Goal: Task Accomplishment & Management: Use online tool/utility

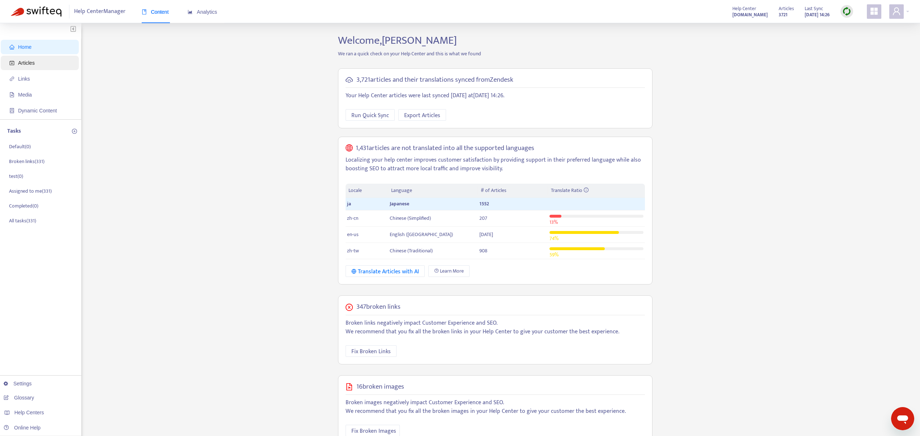
click at [36, 63] on span "Articles" at bounding box center [41, 63] width 64 height 14
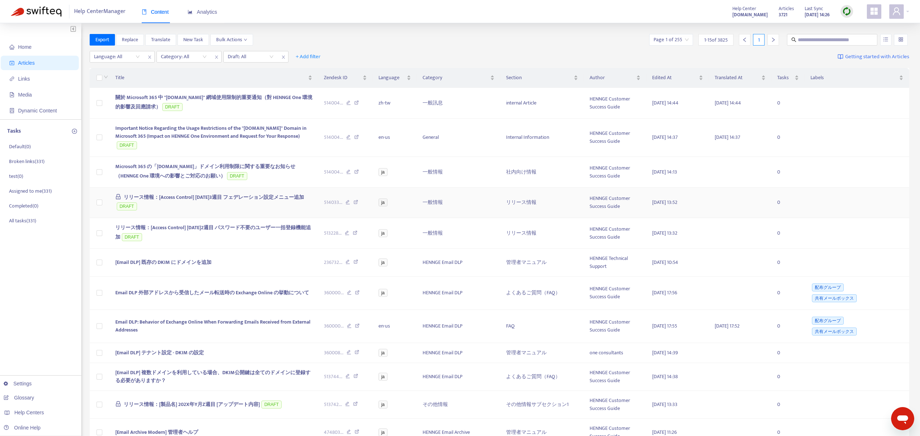
click at [198, 197] on span "リリース情報：[Access Control] [DATE]3週目 フェデレーション設定メニュー追加" at bounding box center [214, 197] width 180 height 8
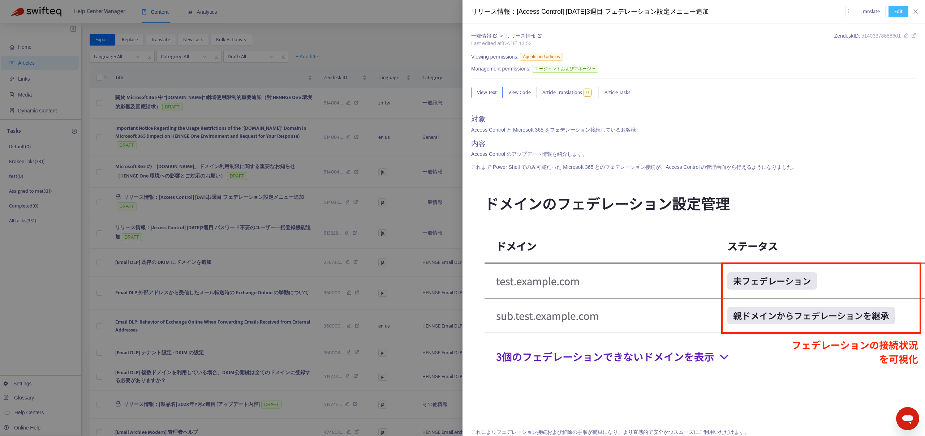
click at [899, 12] on span "Edit" at bounding box center [899, 12] width 8 height 8
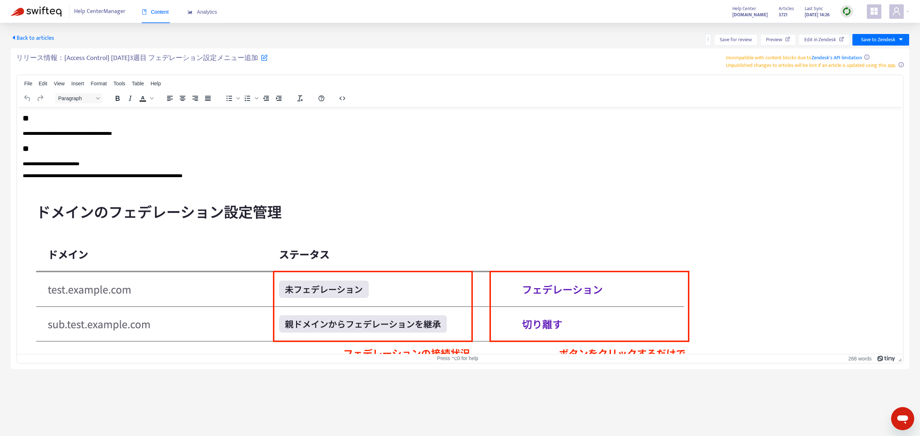
click at [704, 38] on div "Back to articles Save for review Preview Edit in Zendesk Save to Zendesk" at bounding box center [460, 40] width 898 height 12
click at [707, 39] on icon "more" at bounding box center [708, 39] width 5 height 5
click at [714, 52] on span "Rollback from Zendesk" at bounding box center [735, 54] width 48 height 8
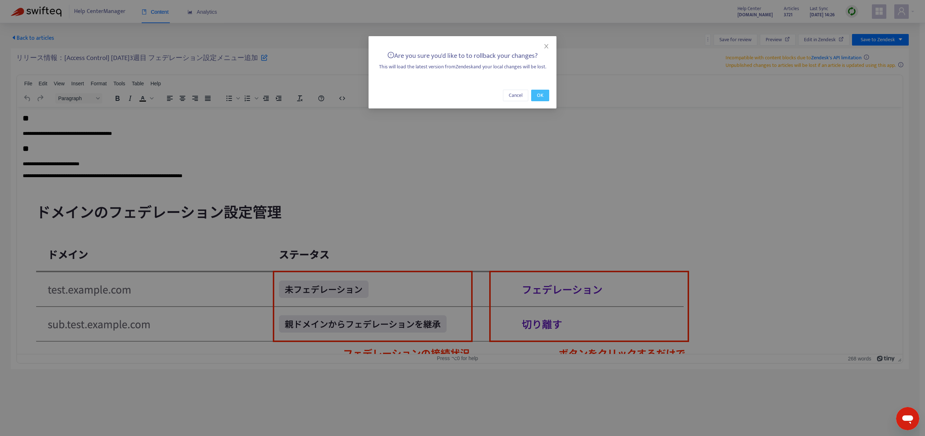
click at [539, 97] on span "OK" at bounding box center [540, 95] width 7 height 8
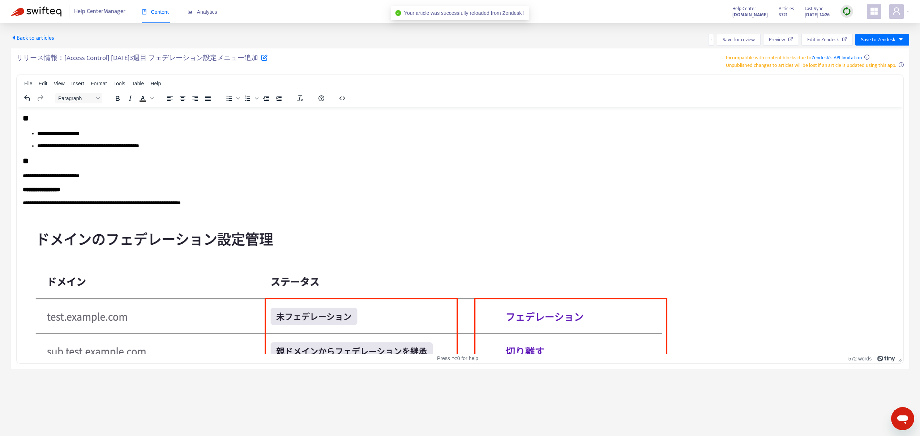
click at [34, 42] on span "Back to articles" at bounding box center [32, 38] width 43 height 10
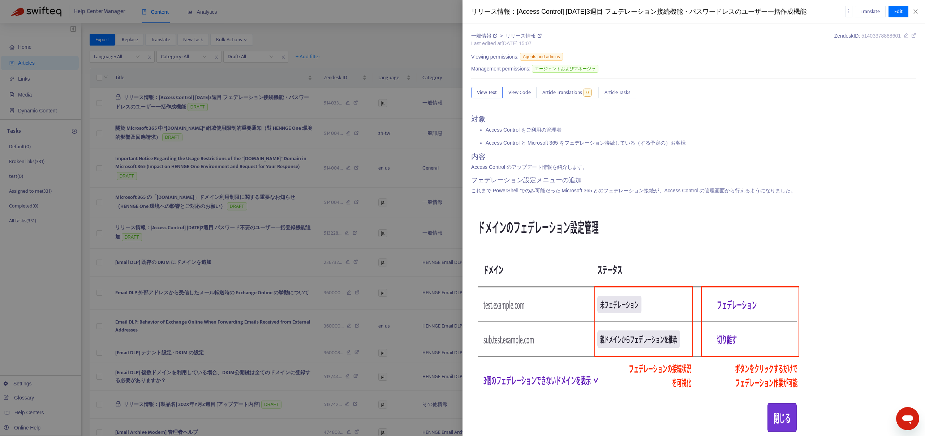
click at [330, 92] on div at bounding box center [462, 218] width 925 height 436
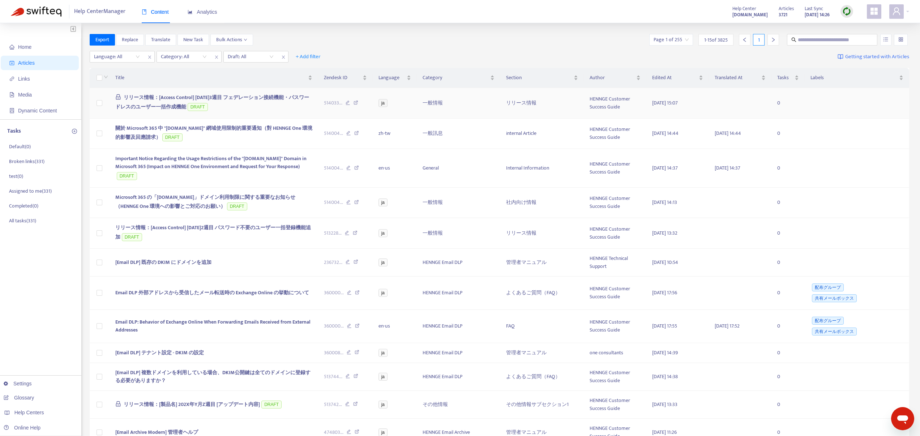
click at [260, 98] on span "リリース情報：[Access Control] [DATE]3週目 フェデレーション接続機能・パスワードレスのユーザー一括作成機能" at bounding box center [212, 102] width 194 height 18
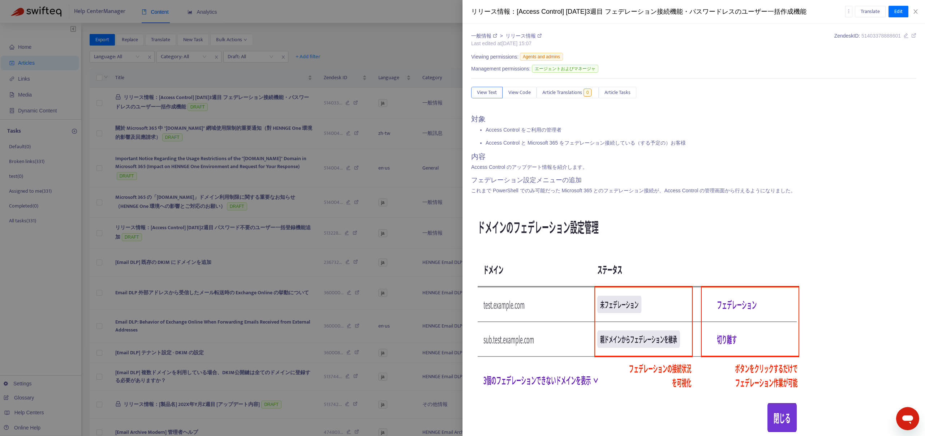
click at [313, 102] on div at bounding box center [462, 218] width 925 height 436
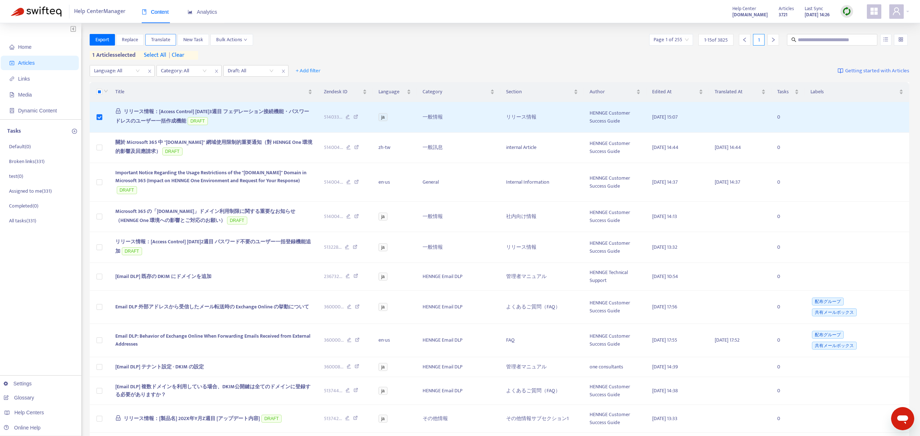
click at [157, 40] on span "Translate" at bounding box center [160, 40] width 19 height 8
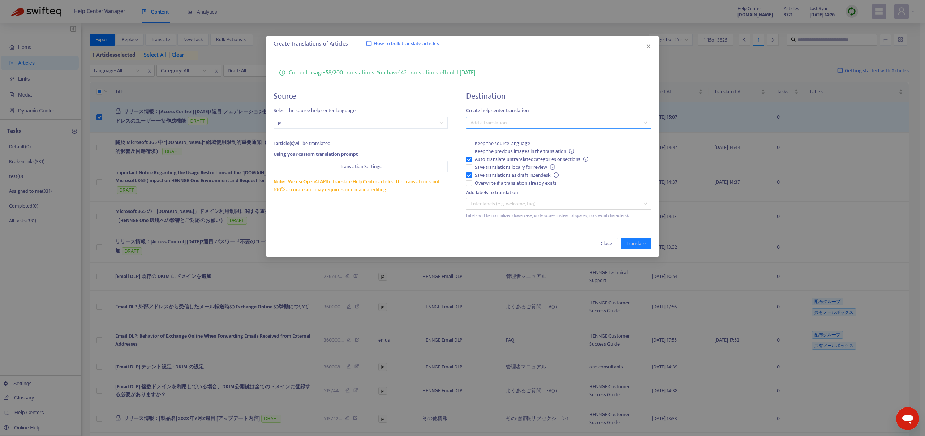
click at [501, 123] on div at bounding box center [555, 123] width 174 height 9
click at [500, 172] on div "English ([GEOGRAPHIC_DATA]) ( en-us )" at bounding box center [559, 172] width 174 height 8
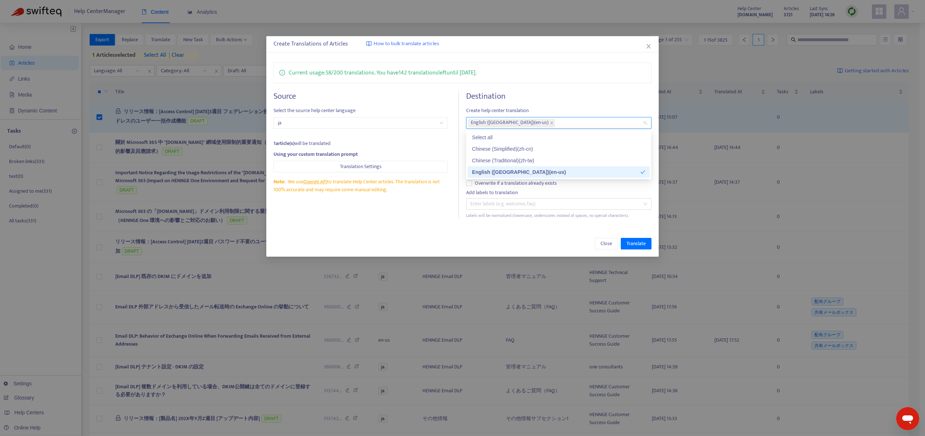
click at [500, 168] on div "English ([GEOGRAPHIC_DATA]) ( en-us )" at bounding box center [556, 172] width 168 height 8
click at [497, 173] on div "English ([GEOGRAPHIC_DATA]) ( en-us )" at bounding box center [559, 172] width 174 height 8
drag, startPoint x: 497, startPoint y: 163, endPoint x: 489, endPoint y: 171, distance: 11.2
click at [497, 163] on div "Chinese (Traditional) ( zh-tw )" at bounding box center [559, 161] width 174 height 8
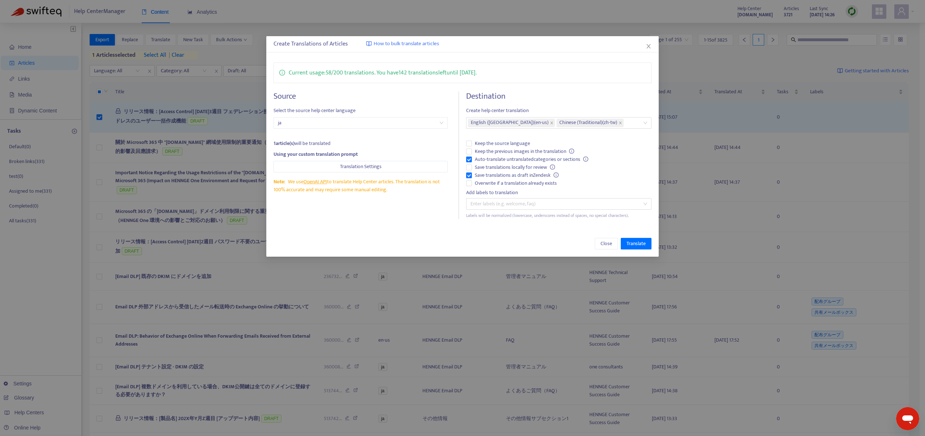
click at [436, 211] on div "Source Select the source help center language ja 1 article(s) will be translate…" at bounding box center [366, 155] width 185 height 128
click at [619, 122] on icon "close" at bounding box center [621, 123] width 4 height 4
click at [635, 243] on span "Translate" at bounding box center [636, 244] width 19 height 8
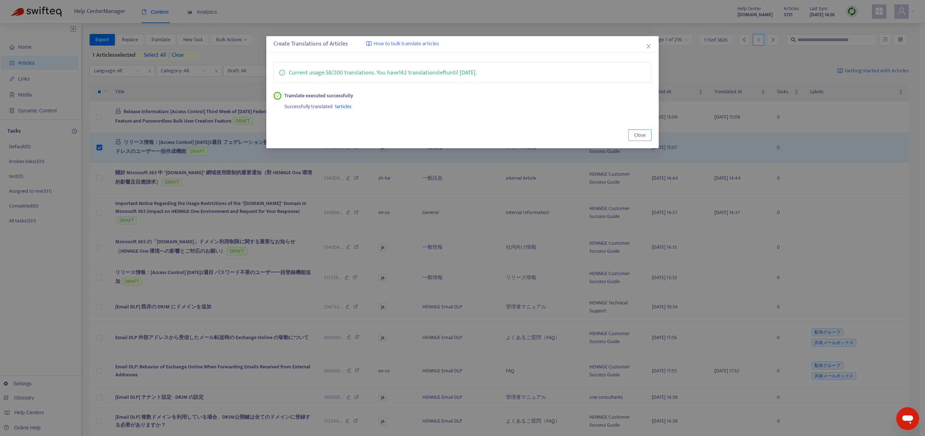
click at [637, 131] on span "Close" at bounding box center [640, 135] width 12 height 8
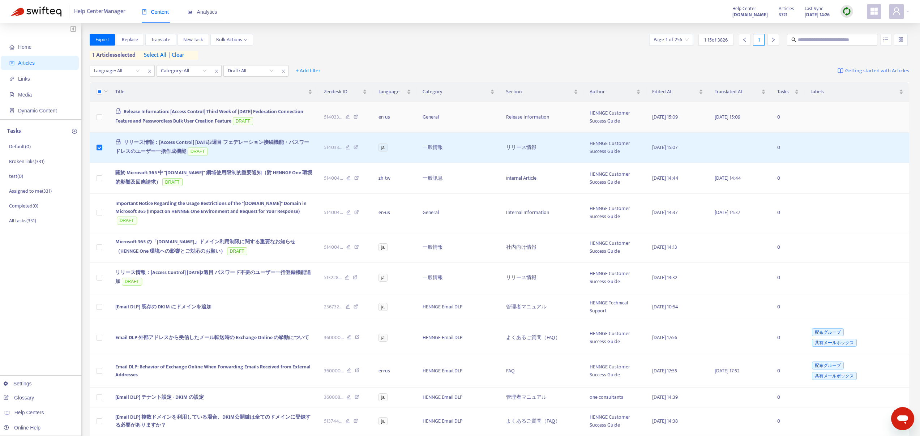
click at [210, 112] on span "Release Information: [Access Control] Third Week of [DATE] Federation Connectio…" at bounding box center [209, 116] width 188 height 18
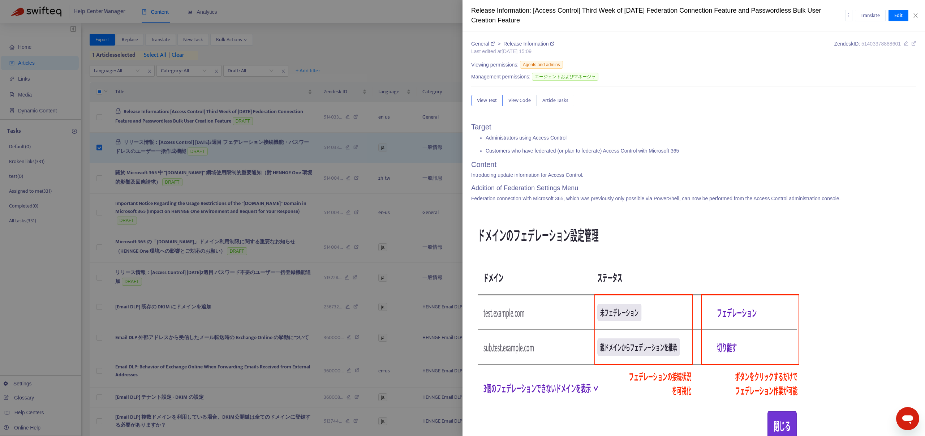
click at [386, 150] on div at bounding box center [462, 218] width 925 height 436
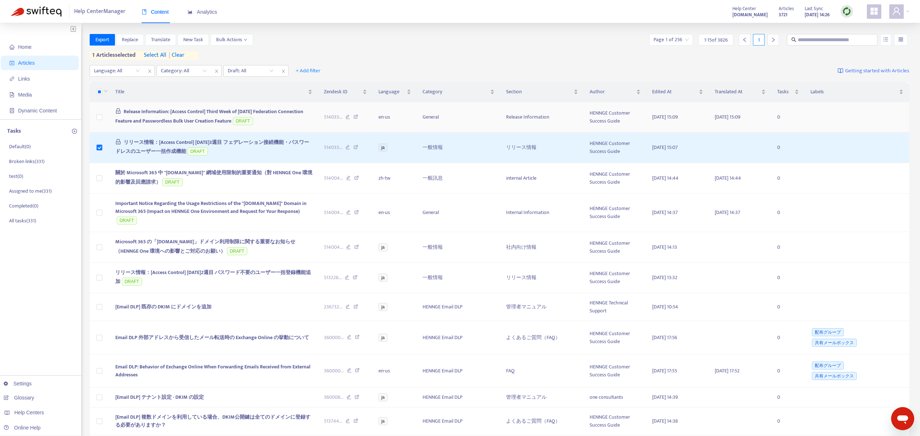
click at [205, 108] on span "Release Information: [Access Control] Third Week of [DATE] Federation Connectio…" at bounding box center [209, 116] width 188 height 18
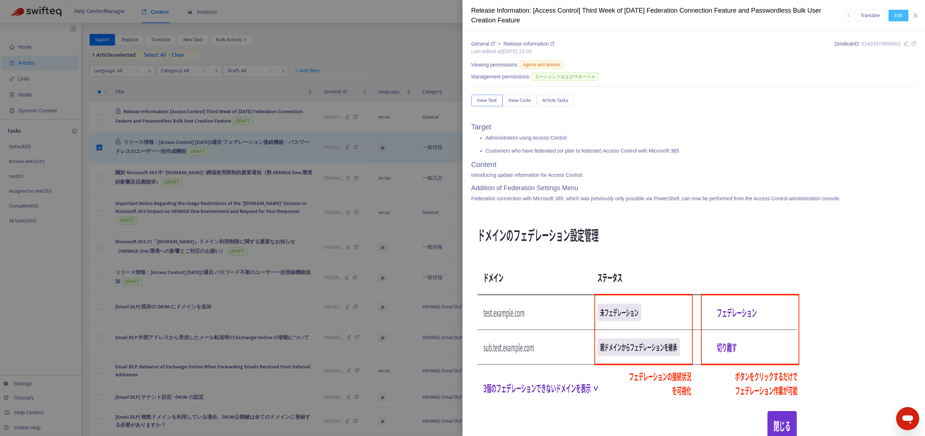
click at [898, 17] on span "Edit" at bounding box center [899, 16] width 8 height 8
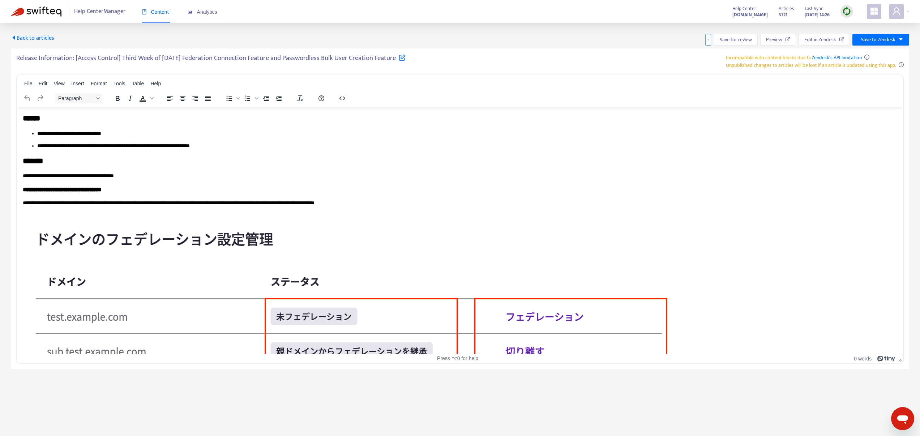
click at [710, 41] on icon "more" at bounding box center [708, 39] width 5 height 5
click at [717, 54] on span "Rollback from Zendesk" at bounding box center [735, 54] width 48 height 8
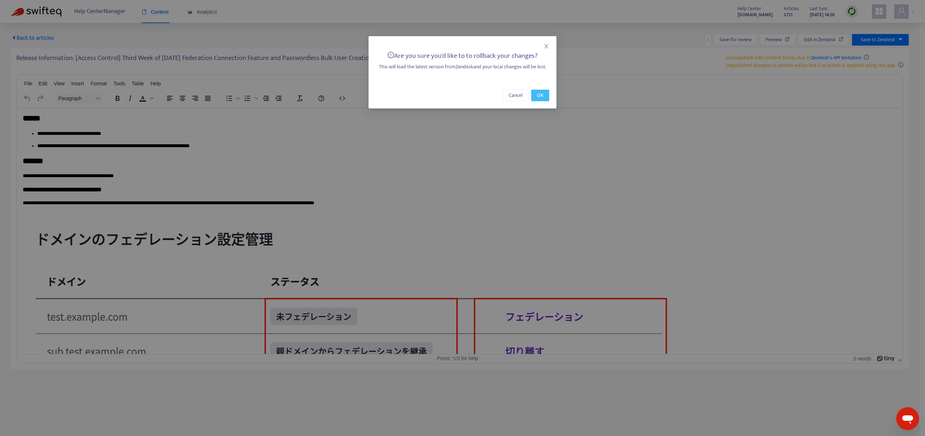
click at [541, 96] on span "OK" at bounding box center [540, 95] width 7 height 8
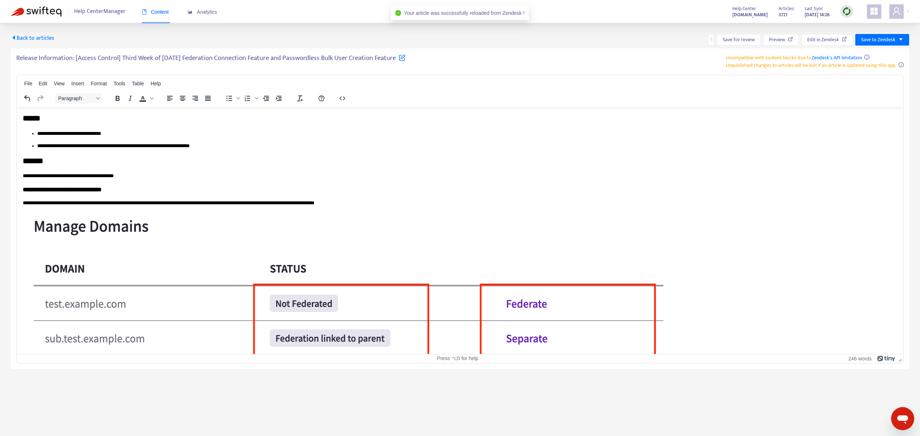
click at [45, 35] on span "Back to articles" at bounding box center [32, 38] width 43 height 10
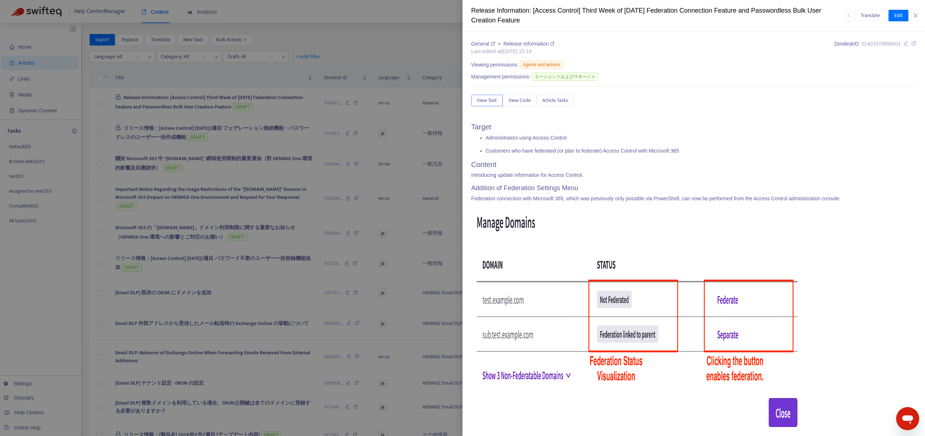
click at [100, 106] on div at bounding box center [462, 218] width 925 height 436
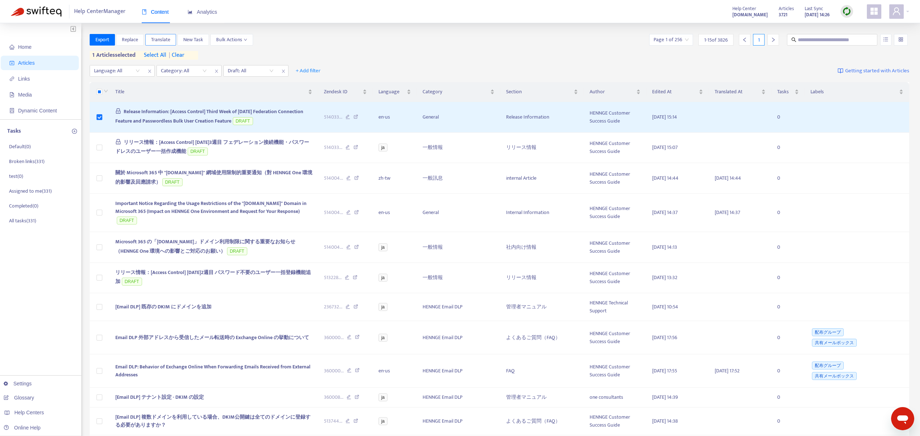
click at [164, 39] on span "Translate" at bounding box center [160, 40] width 19 height 8
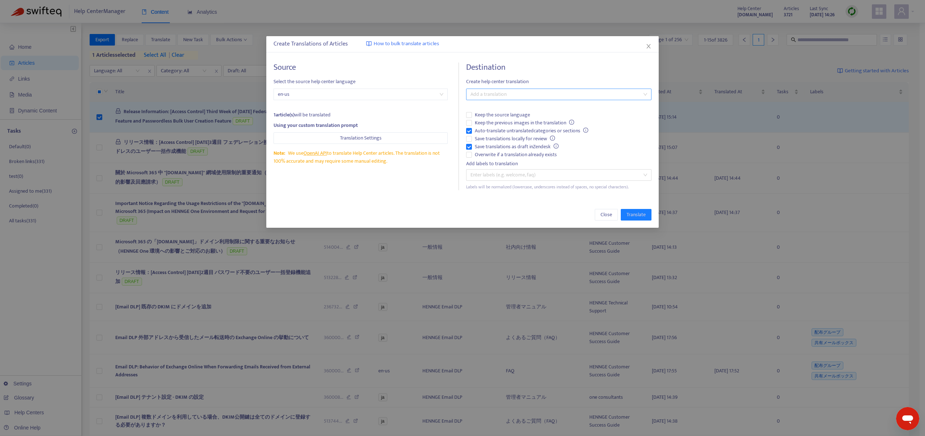
click at [501, 96] on div at bounding box center [555, 94] width 174 height 9
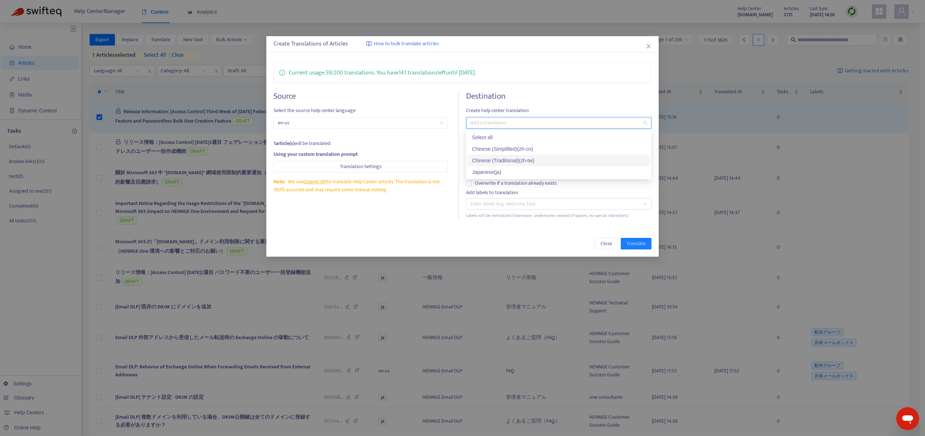
click at [500, 160] on div "Chinese (Traditional) ( zh-tw )" at bounding box center [559, 161] width 174 height 8
click at [394, 235] on div "Close Translate" at bounding box center [462, 244] width 392 height 26
click at [643, 241] on span "Translate" at bounding box center [636, 244] width 19 height 8
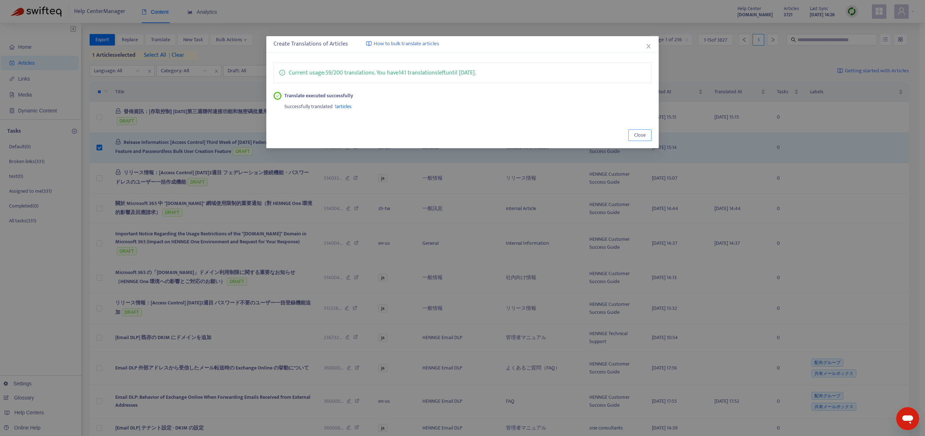
click at [642, 134] on span "Close" at bounding box center [640, 135] width 12 height 8
